Goal: Task Accomplishment & Management: Manage account settings

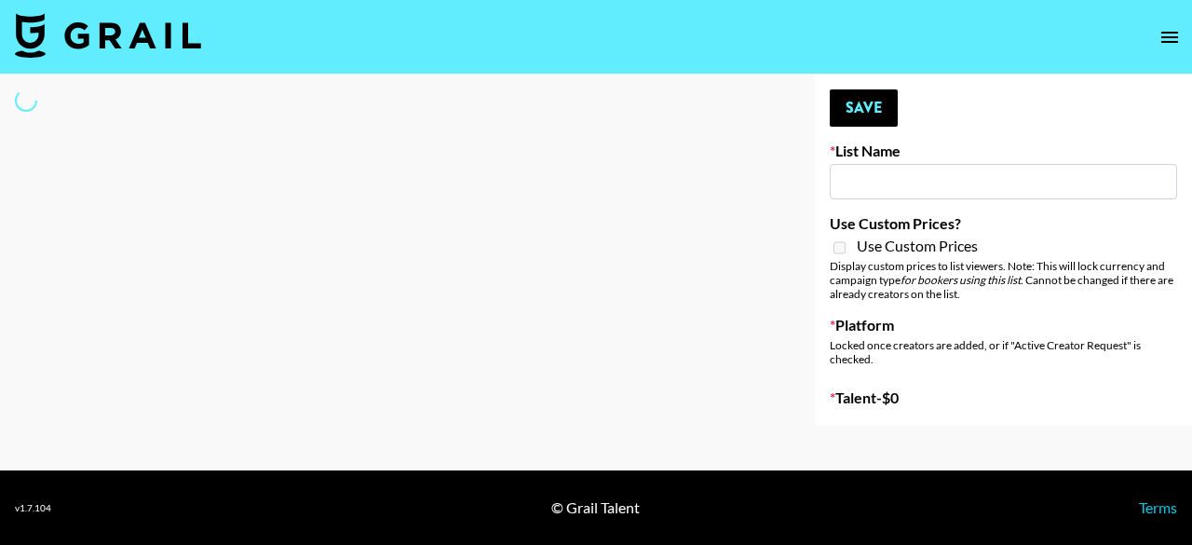
type input "US Electronic Music Skaters"
select select "Song"
type input "FlexiSpot (Japanese Joinery Bed)"
checkbox input "true"
select select "Brand"
